Goal: Information Seeking & Learning: Find specific page/section

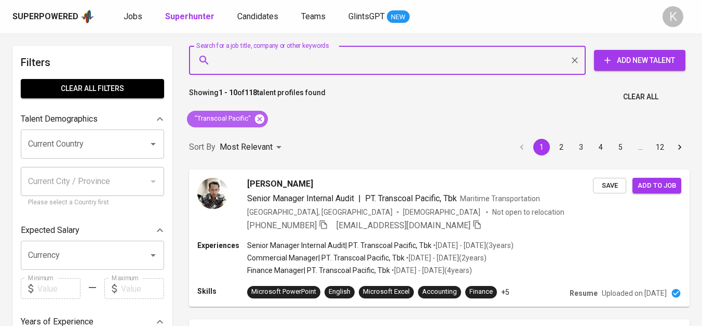
click at [251, 122] on span ""Transcoal Pacific"" at bounding box center [222, 119] width 70 height 10
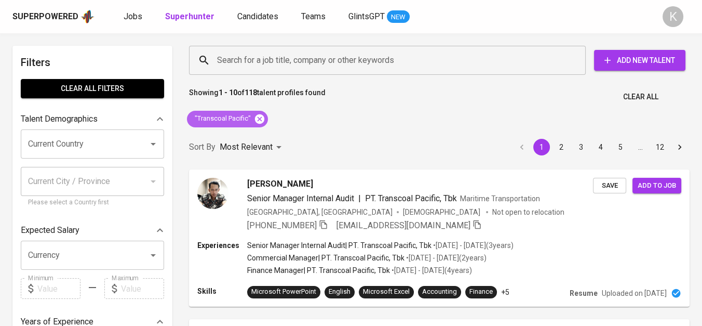
click at [258, 116] on icon at bounding box center [259, 118] width 9 height 9
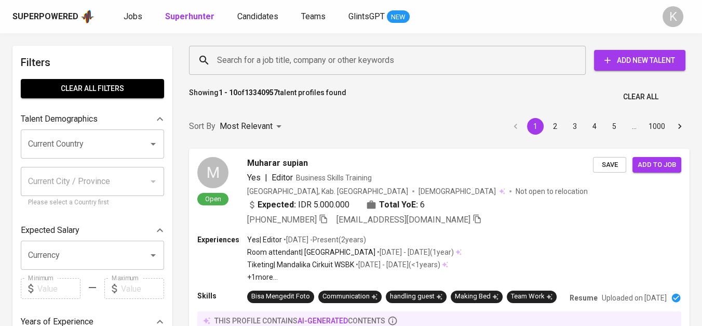
click at [284, 60] on input "Search for a job title, company or other keywords" at bounding box center [390, 60] width 351 height 20
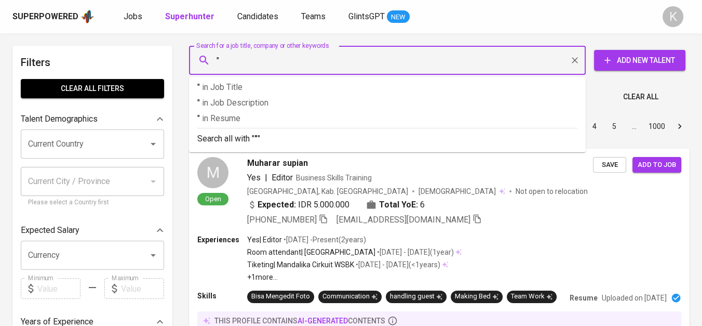
paste input "PT. INDO OCEAN LOGISTIC"
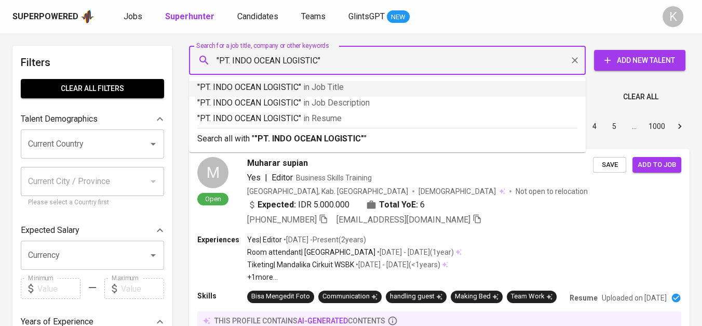
click at [233, 62] on input ""PT. INDO OCEAN LOGISTIC"" at bounding box center [390, 60] width 351 height 20
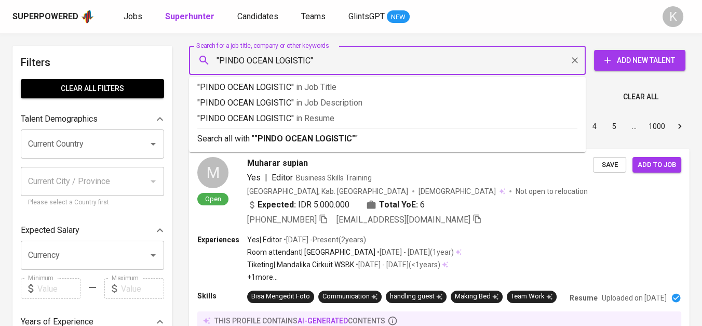
type input ""INDO OCEAN LOGISTIC""
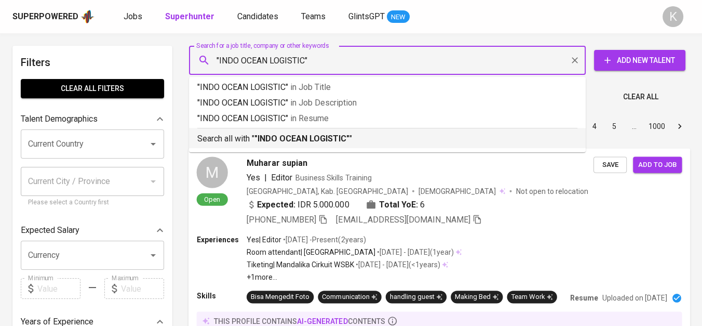
drag, startPoint x: 299, startPoint y: 131, endPoint x: 324, endPoint y: 175, distance: 50.1
click at [299, 131] on div "Search all with " "INDO OCEAN LOGISTIC" "" at bounding box center [387, 136] width 380 height 17
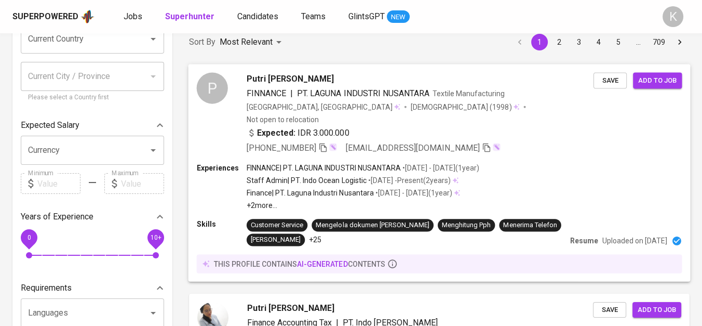
scroll to position [115, 0]
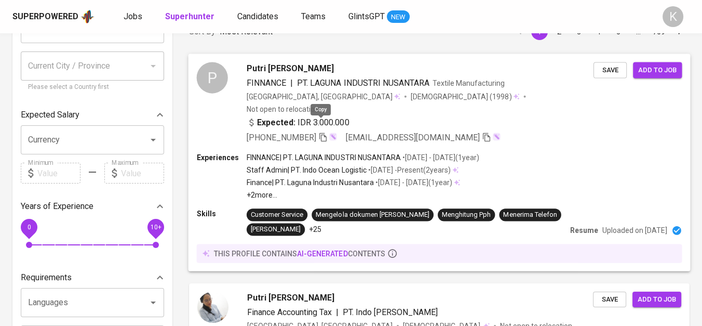
click at [322, 132] on icon "button" at bounding box center [322, 136] width 7 height 9
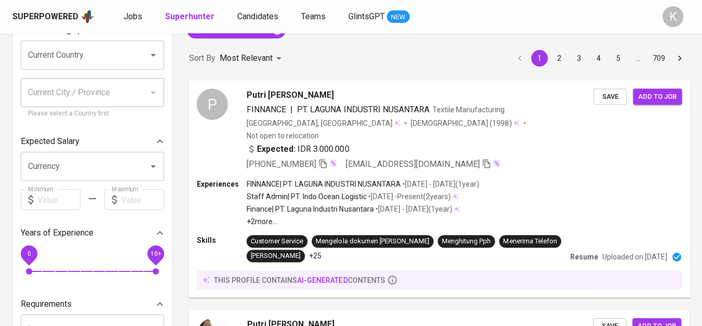
scroll to position [0, 0]
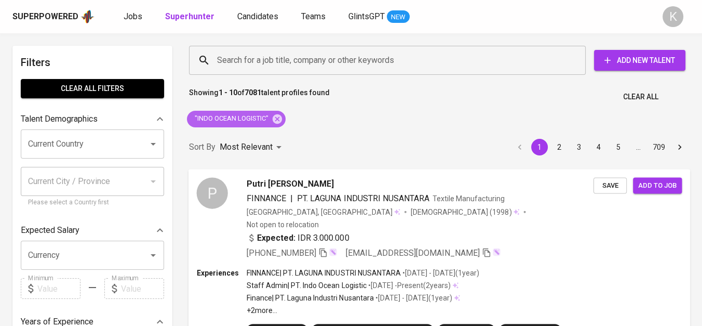
drag, startPoint x: 280, startPoint y: 124, endPoint x: 276, endPoint y: 117, distance: 8.2
click at [280, 124] on icon at bounding box center [277, 118] width 11 height 11
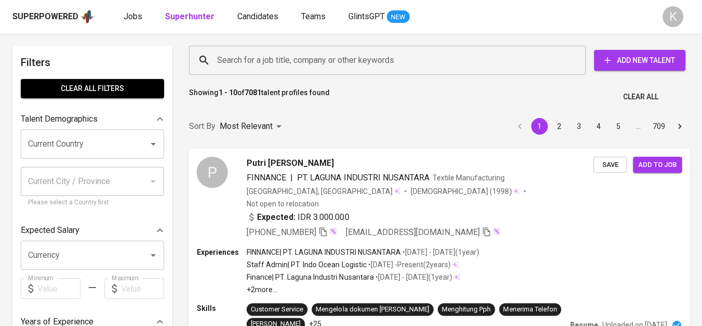
click at [250, 62] on input "Search for a job title, company or other keywords" at bounding box center [390, 60] width 351 height 20
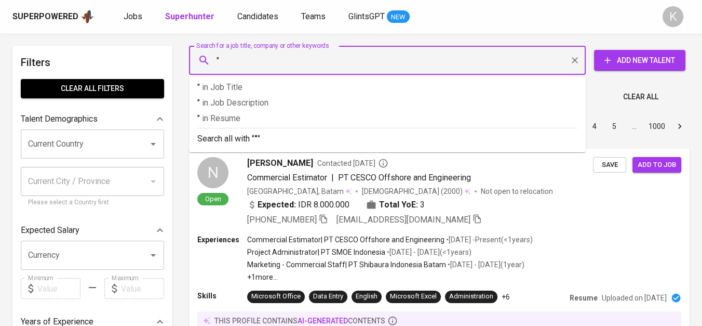
paste input "PT. Rotamac Serviece Support"
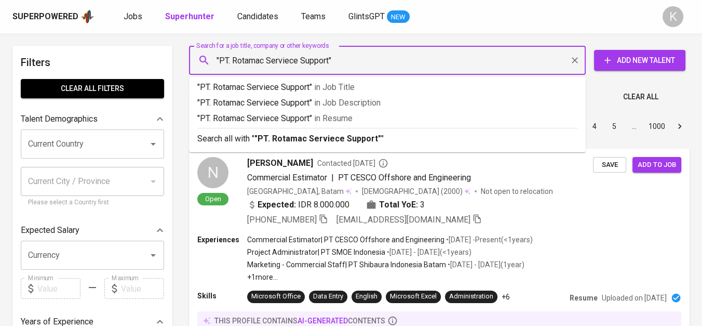
click at [234, 63] on input ""PT. Rotamac Serviece Support"" at bounding box center [390, 60] width 351 height 20
type input ""Rotamac Serviece Support""
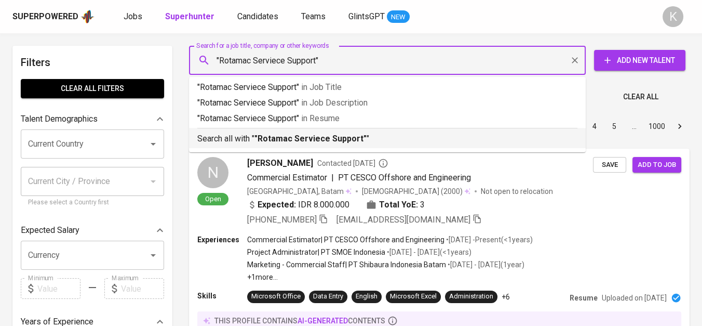
click at [274, 141] on b ""Rotamac Serviece Support"" at bounding box center [310, 138] width 112 height 10
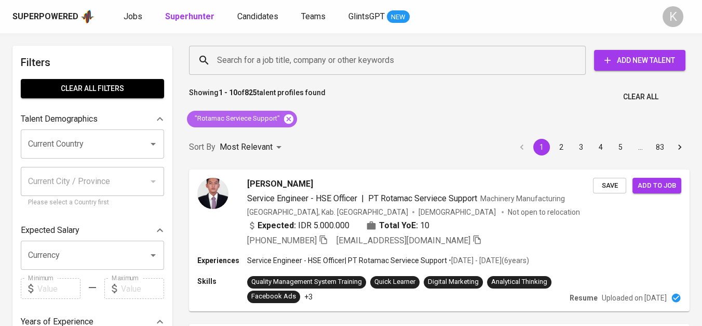
click at [286, 117] on icon at bounding box center [288, 118] width 11 height 11
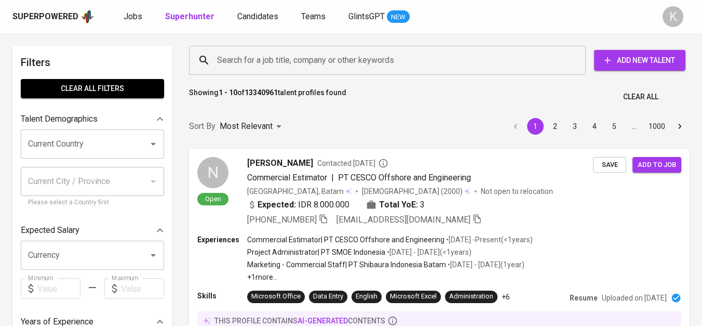
click at [253, 58] on input "Search for a job title, company or other keywords" at bounding box center [390, 60] width 351 height 20
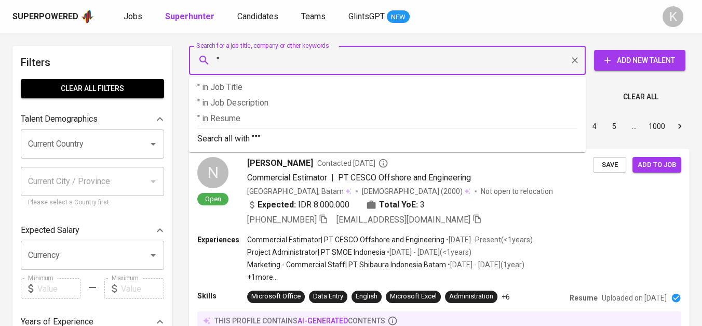
paste input "[PERSON_NAME]"
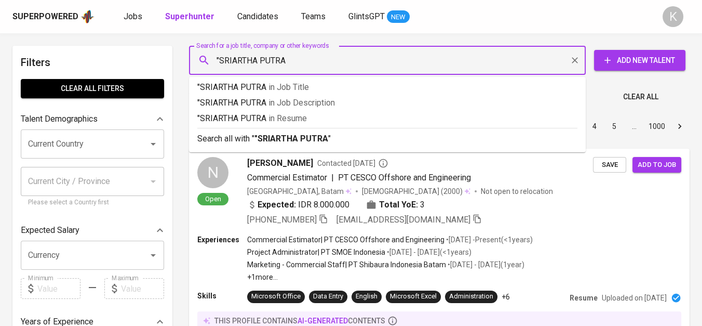
type input ""SRIARTHA PUTRA""
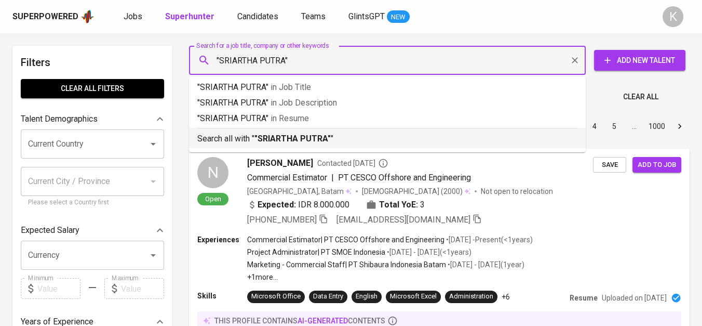
click at [280, 142] on b ""SRIARTHA PUTRA"" at bounding box center [292, 138] width 76 height 10
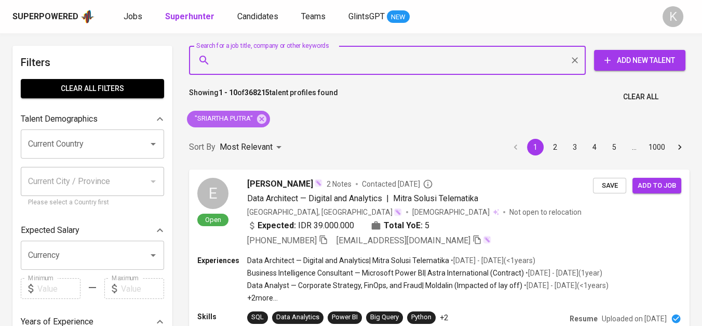
drag, startPoint x: 264, startPoint y: 115, endPoint x: 334, endPoint y: 3, distance: 132.7
click at [264, 115] on icon at bounding box center [261, 118] width 9 height 9
